Goal: Obtain resource: Obtain resource

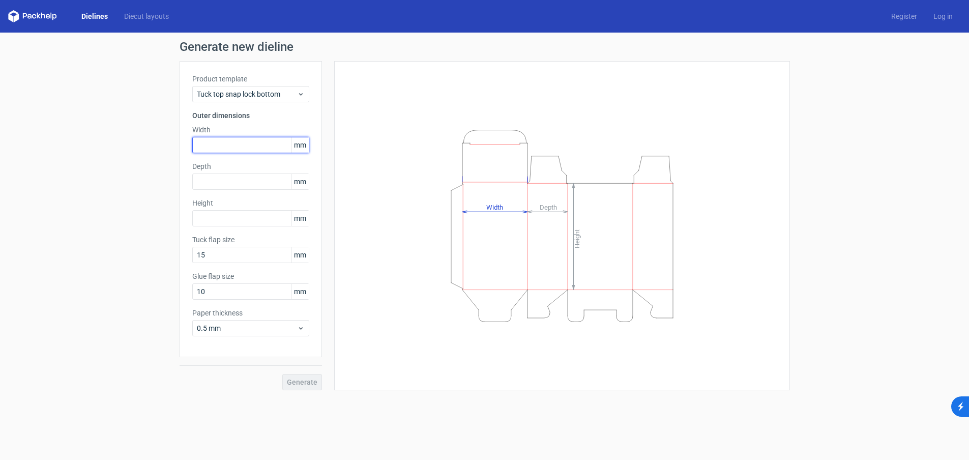
click at [250, 144] on input "text" at bounding box center [250, 145] width 117 height 16
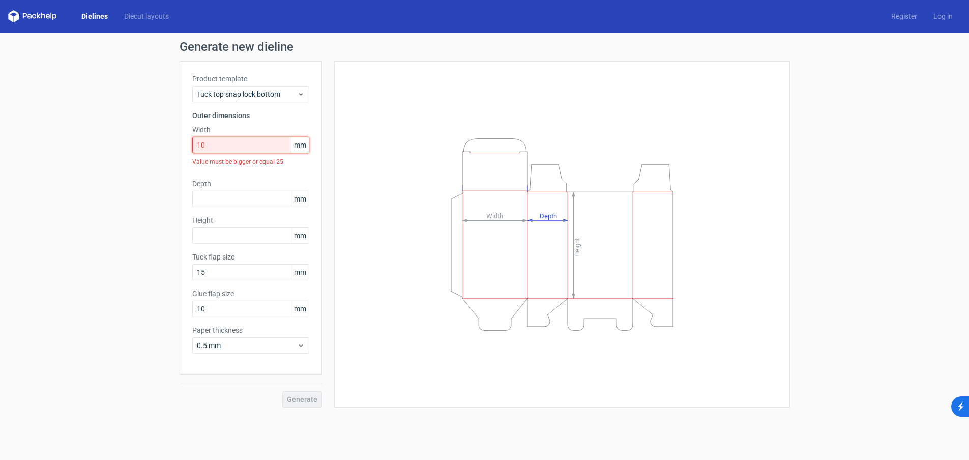
click at [257, 144] on input "10" at bounding box center [250, 145] width 117 height 16
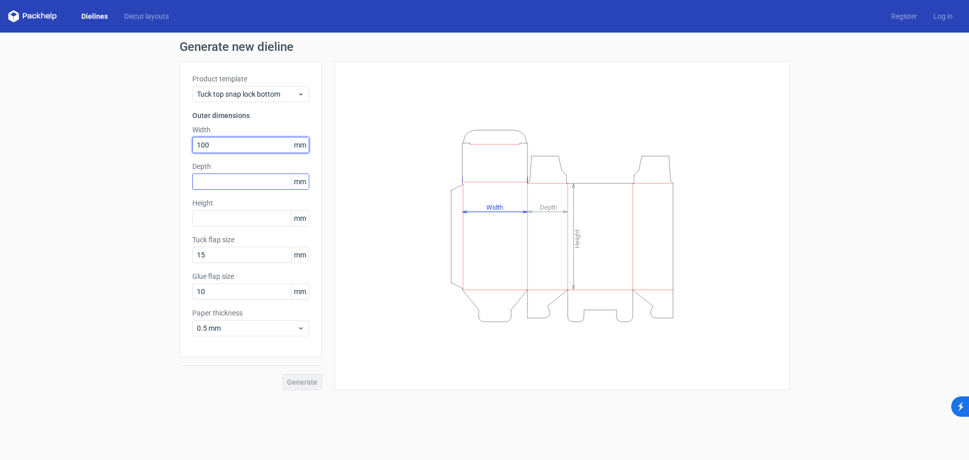
type input "100"
click at [251, 182] on input "text" at bounding box center [250, 181] width 117 height 16
type input "200"
click at [247, 216] on input "text" at bounding box center [250, 218] width 117 height 16
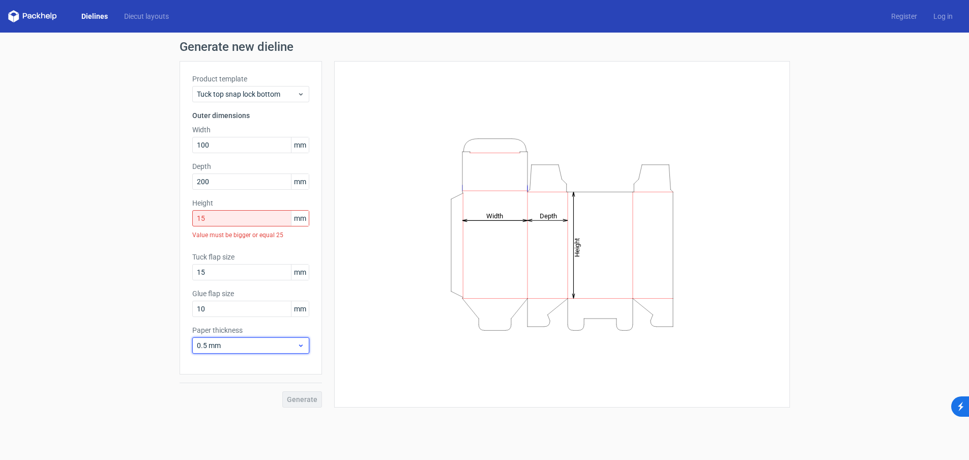
click at [278, 326] on div "Paper thickness 0.5 mm" at bounding box center [250, 339] width 117 height 28
click at [248, 221] on input "15" at bounding box center [250, 218] width 117 height 16
drag, startPoint x: 248, startPoint y: 221, endPoint x: 172, endPoint y: 220, distance: 75.8
click at [172, 220] on div "Generate new dieline Product template Tuck top snap lock bottom Outer dimension…" at bounding box center [484, 224] width 969 height 383
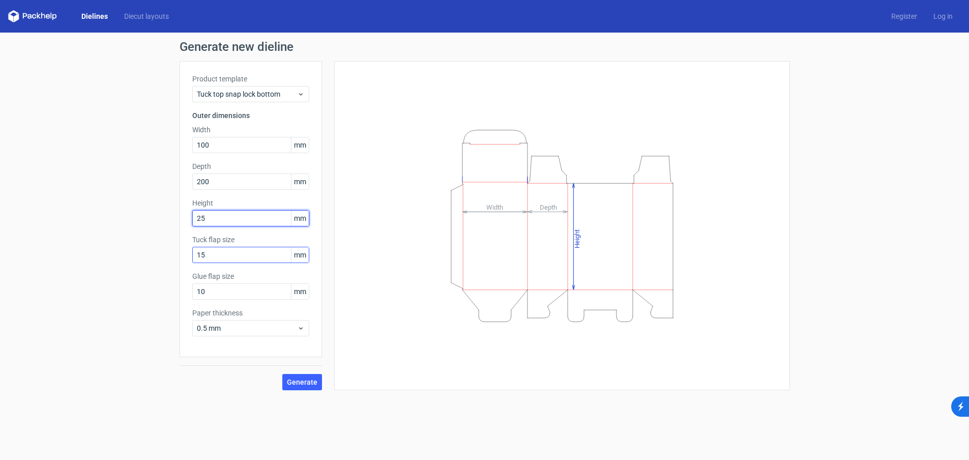
type input "25"
click at [259, 255] on input "15" at bounding box center [250, 255] width 117 height 16
click at [362, 277] on div "Height Depth Width" at bounding box center [562, 226] width 430 height 304
click at [305, 381] on span "Generate" at bounding box center [302, 381] width 31 height 7
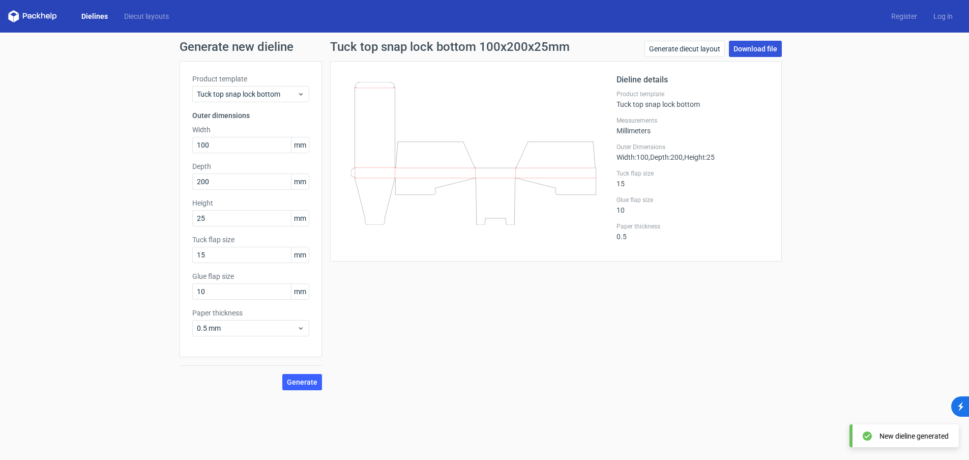
click at [763, 49] on link "Download file" at bounding box center [755, 49] width 53 height 16
click at [673, 50] on link "Generate diecut layout" at bounding box center [684, 49] width 80 height 16
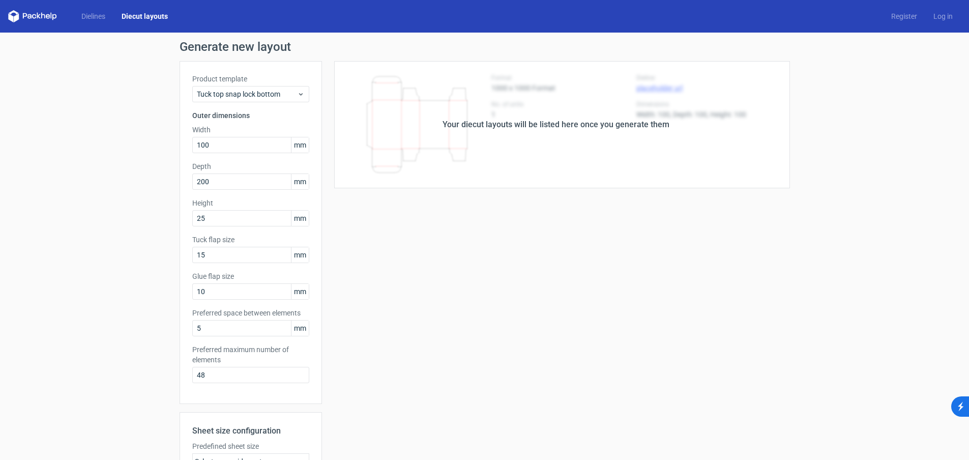
click at [519, 122] on div "Your diecut layouts will be listed here once you generate them" at bounding box center [555, 124] width 227 height 12
click at [33, 19] on icon at bounding box center [32, 16] width 49 height 12
click at [31, 14] on icon at bounding box center [32, 16] width 49 height 12
click at [93, 17] on link "Dielines" at bounding box center [93, 16] width 40 height 10
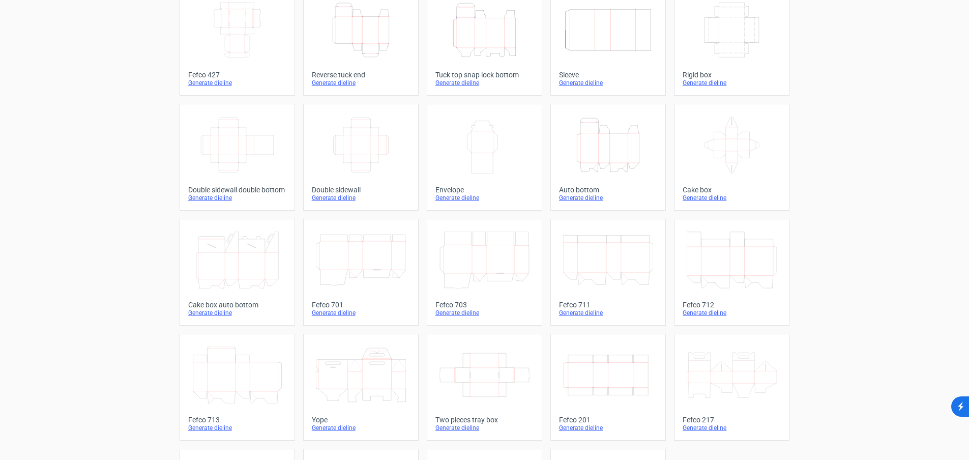
scroll to position [176, 0]
